Goal: Information Seeking & Learning: Learn about a topic

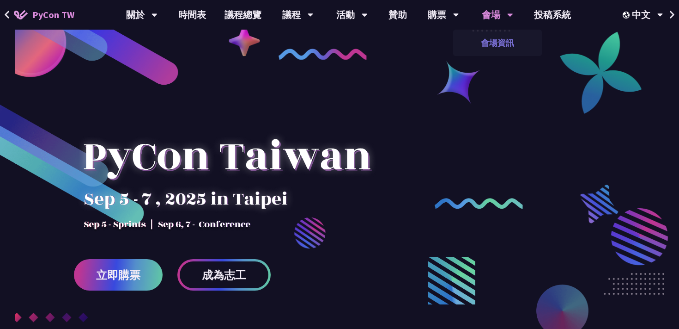
click at [499, 46] on link "會場資訊" at bounding box center [497, 43] width 89 height 22
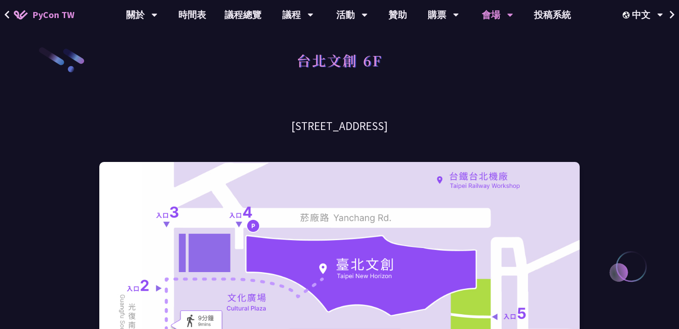
drag, startPoint x: 263, startPoint y: 128, endPoint x: 476, endPoint y: 128, distance: 213.0
click at [477, 128] on h3 "[STREET_ADDRESS]" at bounding box center [339, 126] width 481 height 16
copy h3 "[STREET_ADDRESS]"
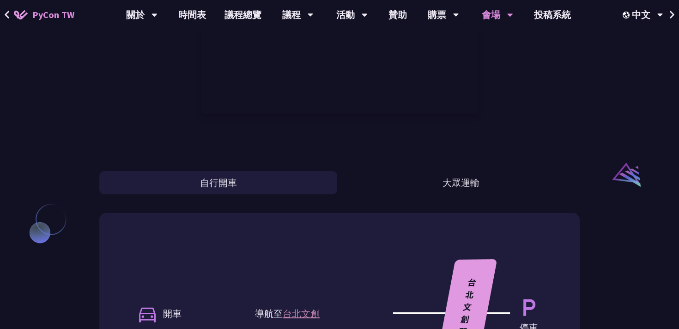
scroll to position [648, 0]
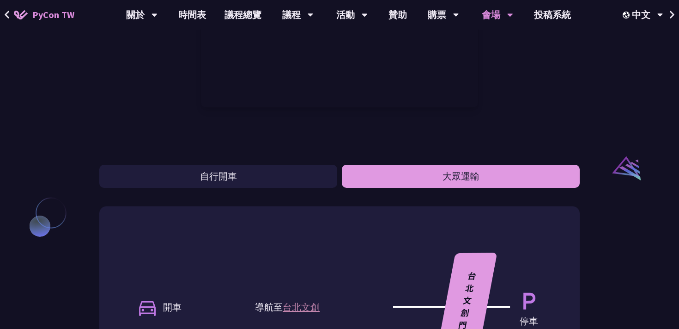
click at [454, 174] on button "大眾運輸" at bounding box center [461, 176] width 238 height 23
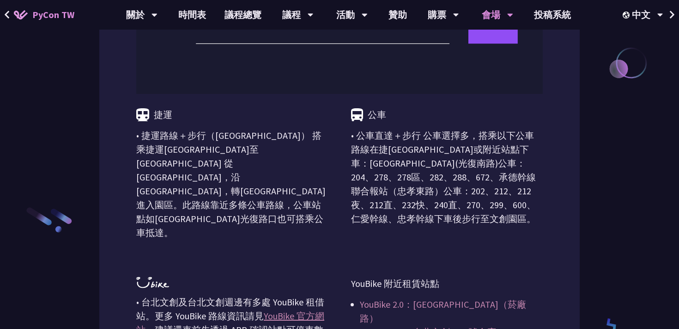
scroll to position [1031, 0]
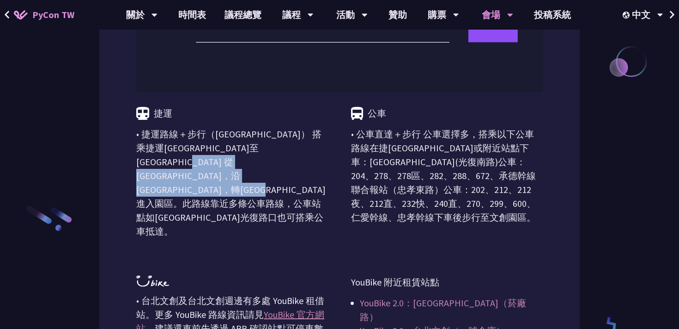
drag, startPoint x: 136, startPoint y: 162, endPoint x: 288, endPoint y: 195, distance: 155.4
click at [288, 195] on p "• 捷運路線＋步行（[GEOGRAPHIC_DATA]） 搭乘捷運[GEOGRAPHIC_DATA]至[GEOGRAPHIC_DATA] 從 [GEOGRAP…" at bounding box center [232, 182] width 192 height 111
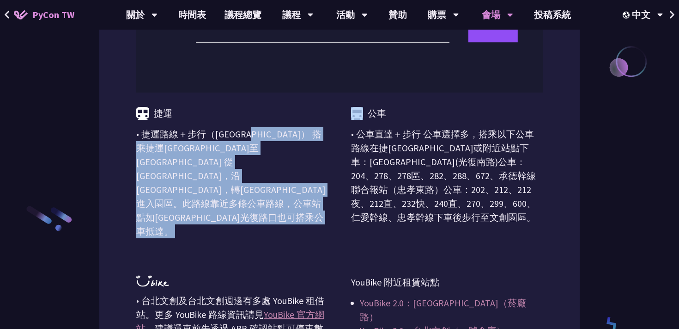
drag, startPoint x: 288, startPoint y: 195, endPoint x: 130, endPoint y: 130, distance: 170.6
click at [130, 130] on div "捷運 • 捷運路線＋步行（[GEOGRAPHIC_DATA]） 搭乘捷運[GEOGRAPHIC_DATA]至[GEOGRAPHIC_DATA] 從 [GEOG…" at bounding box center [339, 135] width 481 height 625
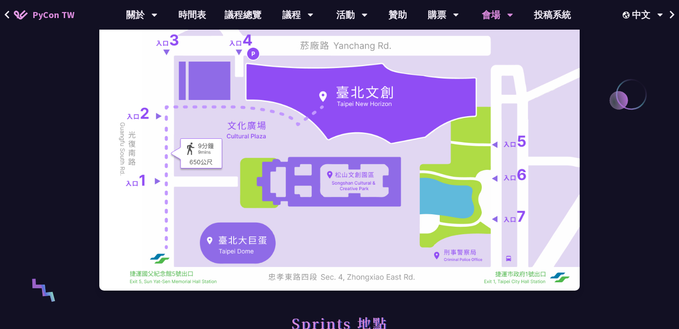
scroll to position [0, 0]
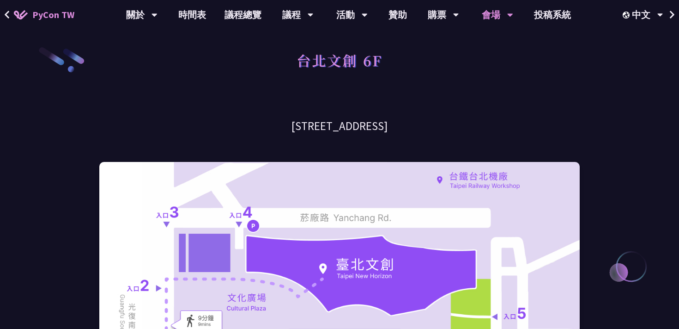
drag, startPoint x: 436, startPoint y: 128, endPoint x: 182, endPoint y: 123, distance: 253.7
click at [182, 123] on h3 "[STREET_ADDRESS]" at bounding box center [339, 126] width 481 height 16
